Goal: Task Accomplishment & Management: Manage account settings

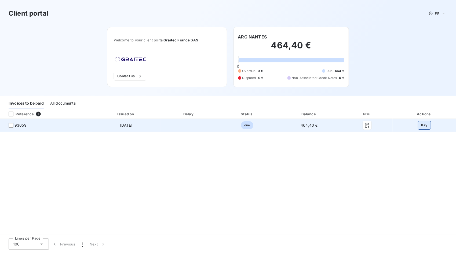
click at [428, 126] on button "Pay" at bounding box center [424, 125] width 13 height 9
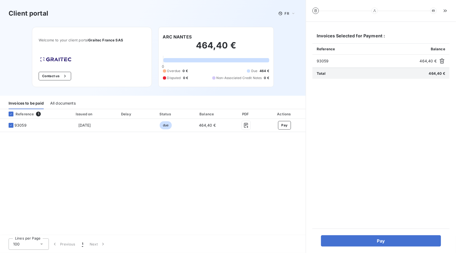
click at [212, 190] on div "Reference 1 Issued on Delay Status Balance PDF Actions 93059 [DATE] due 464,40 …" at bounding box center [153, 172] width 306 height 127
click at [122, 168] on div "Reference 1 Issued on Delay Status Balance PDF Actions 93059 [DATE] due 464,40 …" at bounding box center [153, 172] width 306 height 127
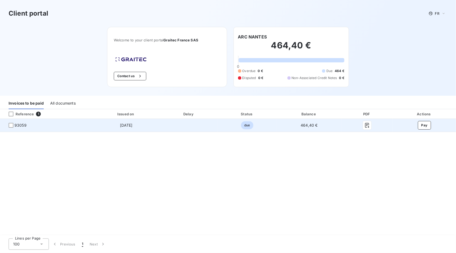
click at [103, 130] on td "[DATE]" at bounding box center [126, 125] width 69 height 13
click at [12, 124] on div at bounding box center [11, 125] width 5 height 5
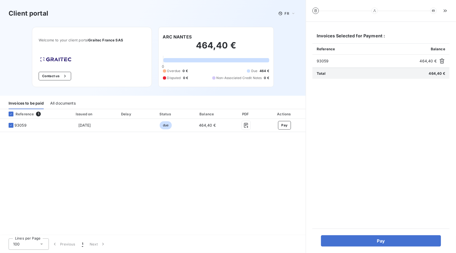
click at [72, 102] on div "All documents" at bounding box center [63, 103] width 26 height 11
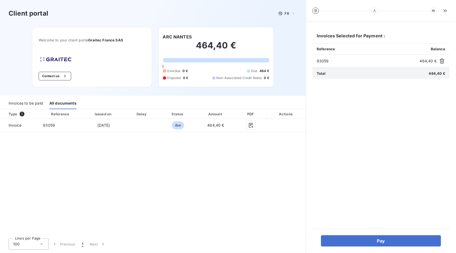
click at [41, 101] on div "Invoices to be paid" at bounding box center [26, 103] width 34 height 11
